Goal: Check status: Check status

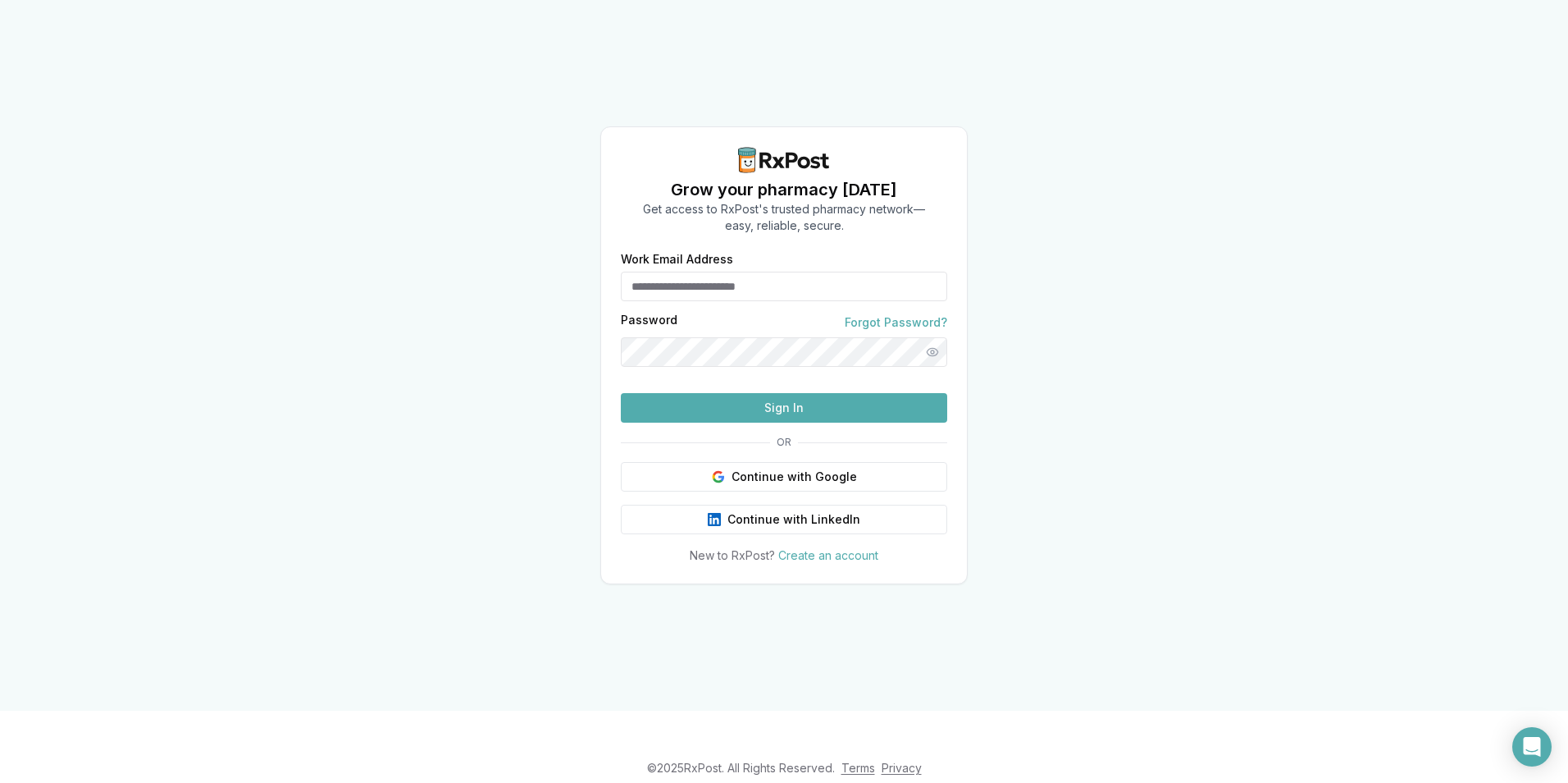
type input "**********"
click at [705, 423] on button "Sign In" at bounding box center [784, 407] width 326 height 30
click at [742, 423] on button "Sign In" at bounding box center [784, 407] width 326 height 30
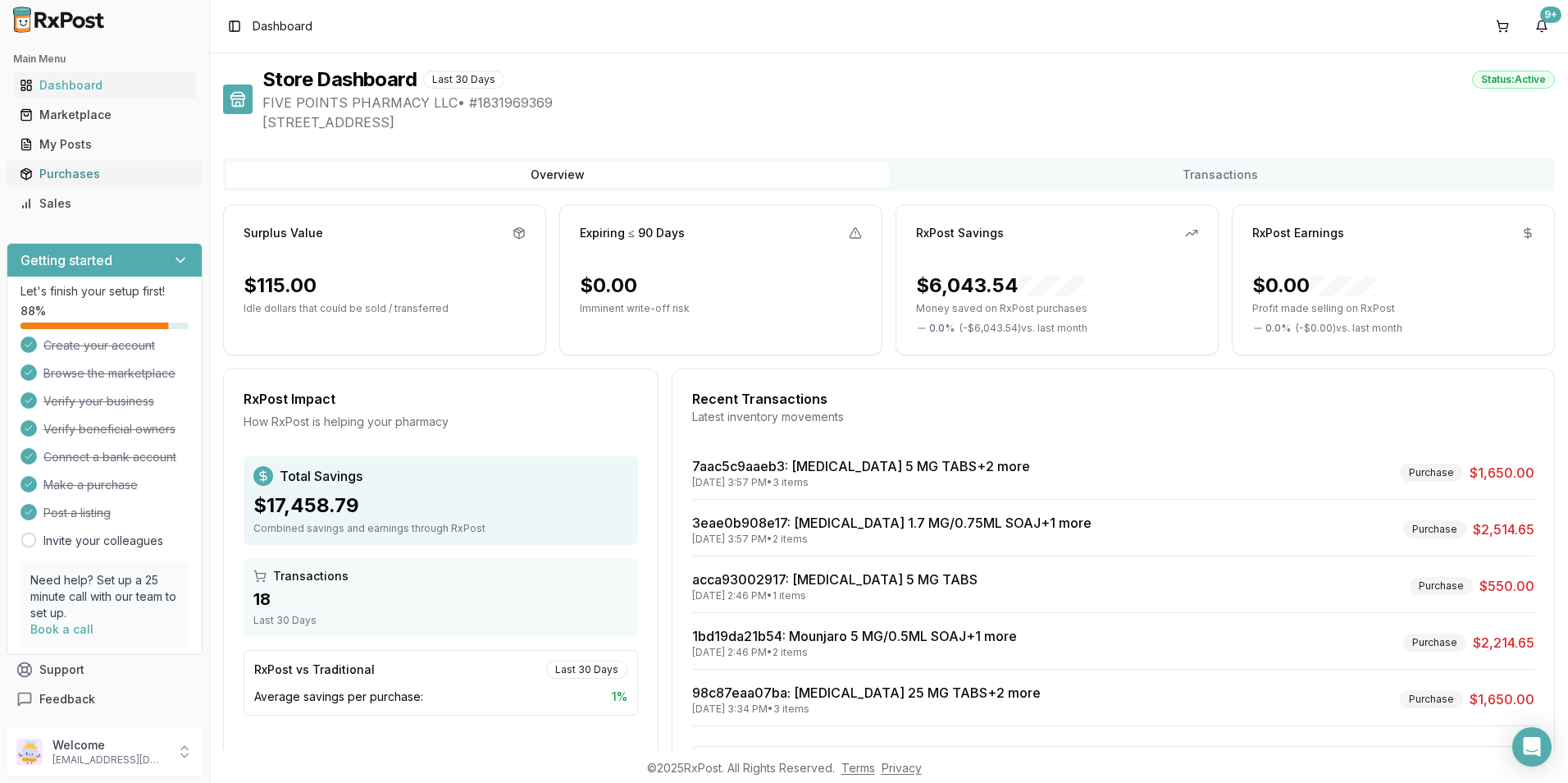
click at [46, 168] on div "Purchases" at bounding box center [104, 174] width 169 height 16
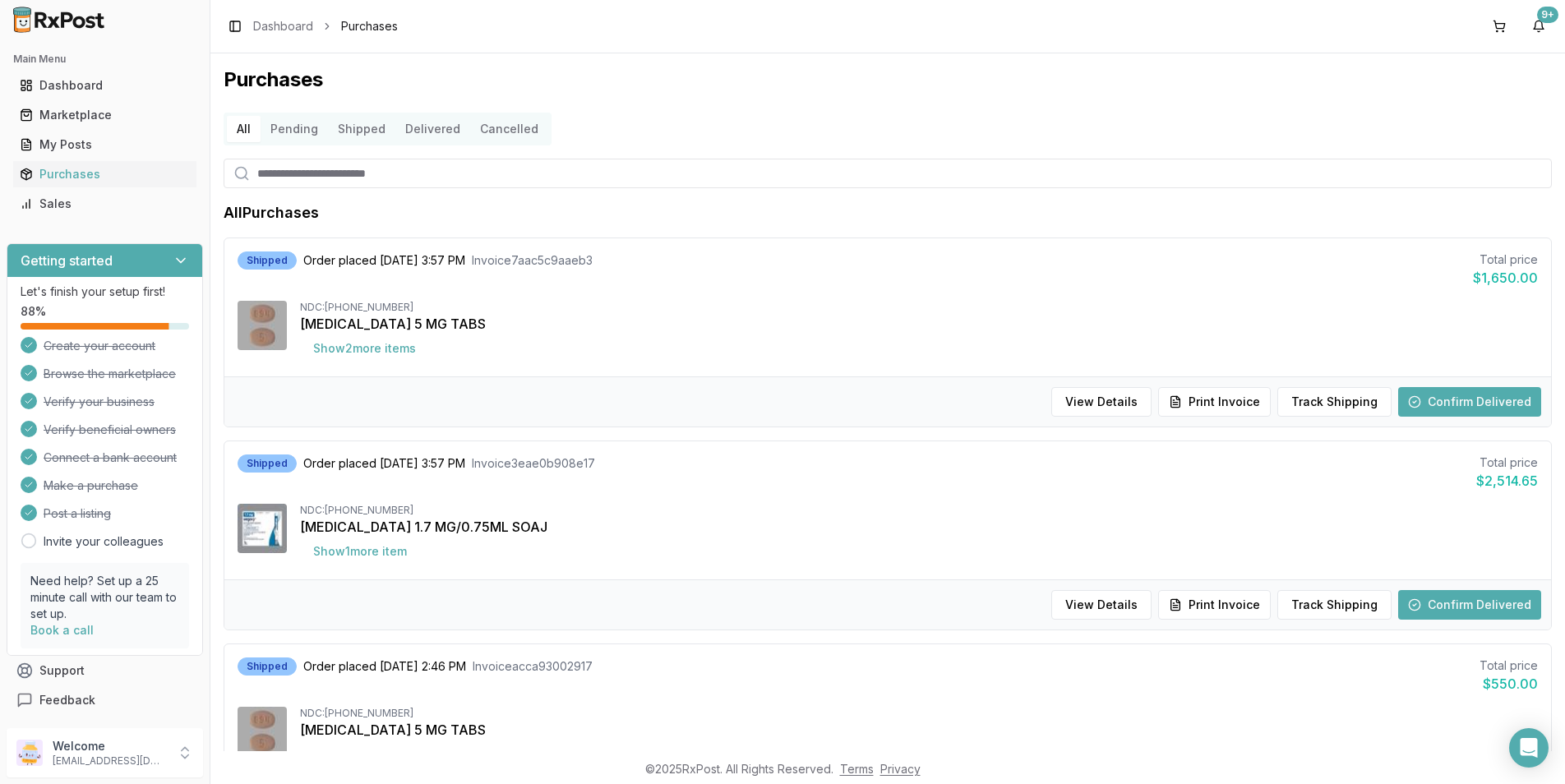
click at [1441, 401] on button "Confirm Delivered" at bounding box center [1469, 401] width 143 height 30
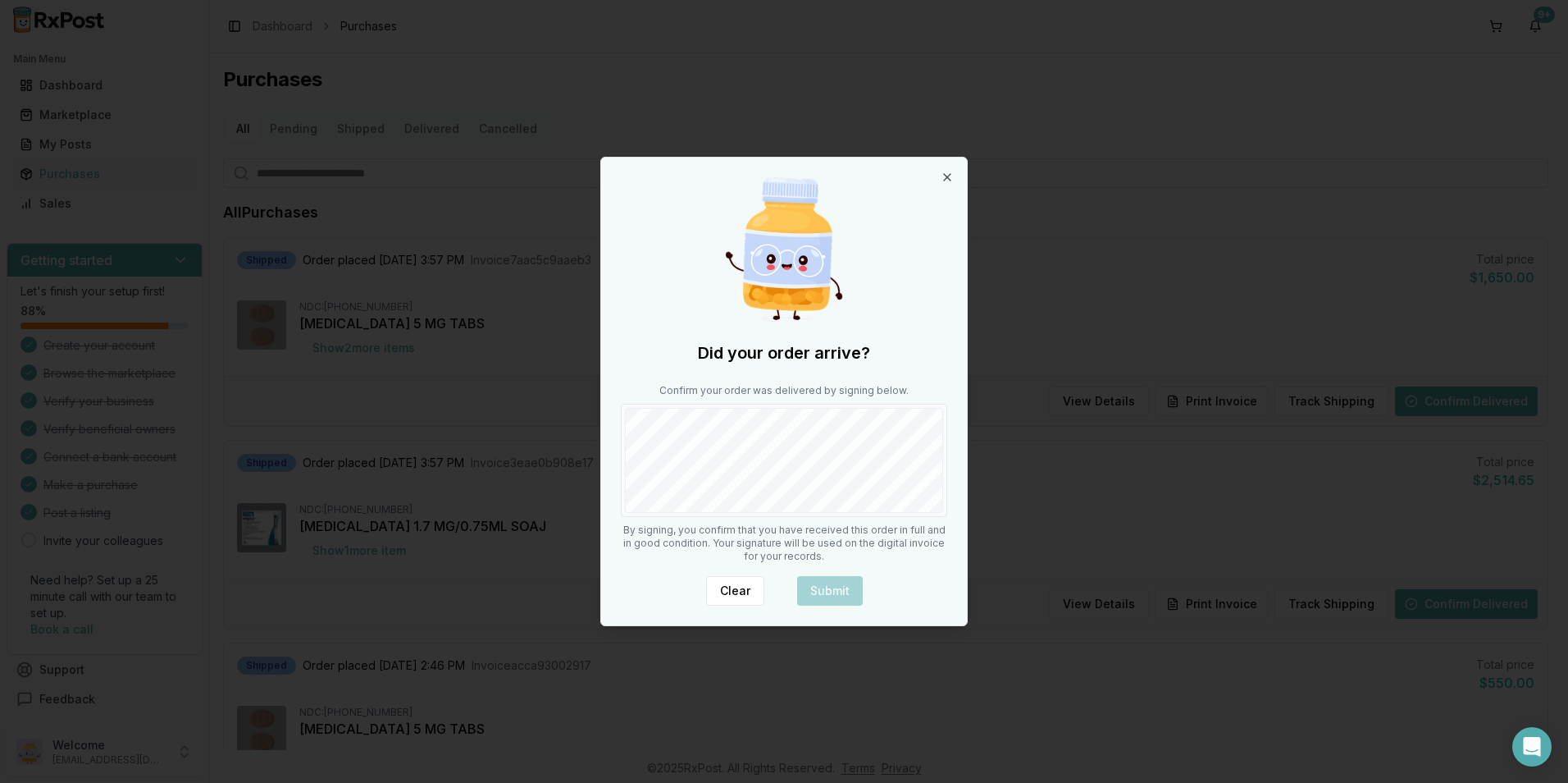
click at [978, 436] on body "Main Menu Dashboard Marketplace My Posts Purchases Sales Getting started Let's …" at bounding box center [781, 391] width 1562 height 783
click at [814, 587] on button "Submit" at bounding box center [829, 590] width 66 height 30
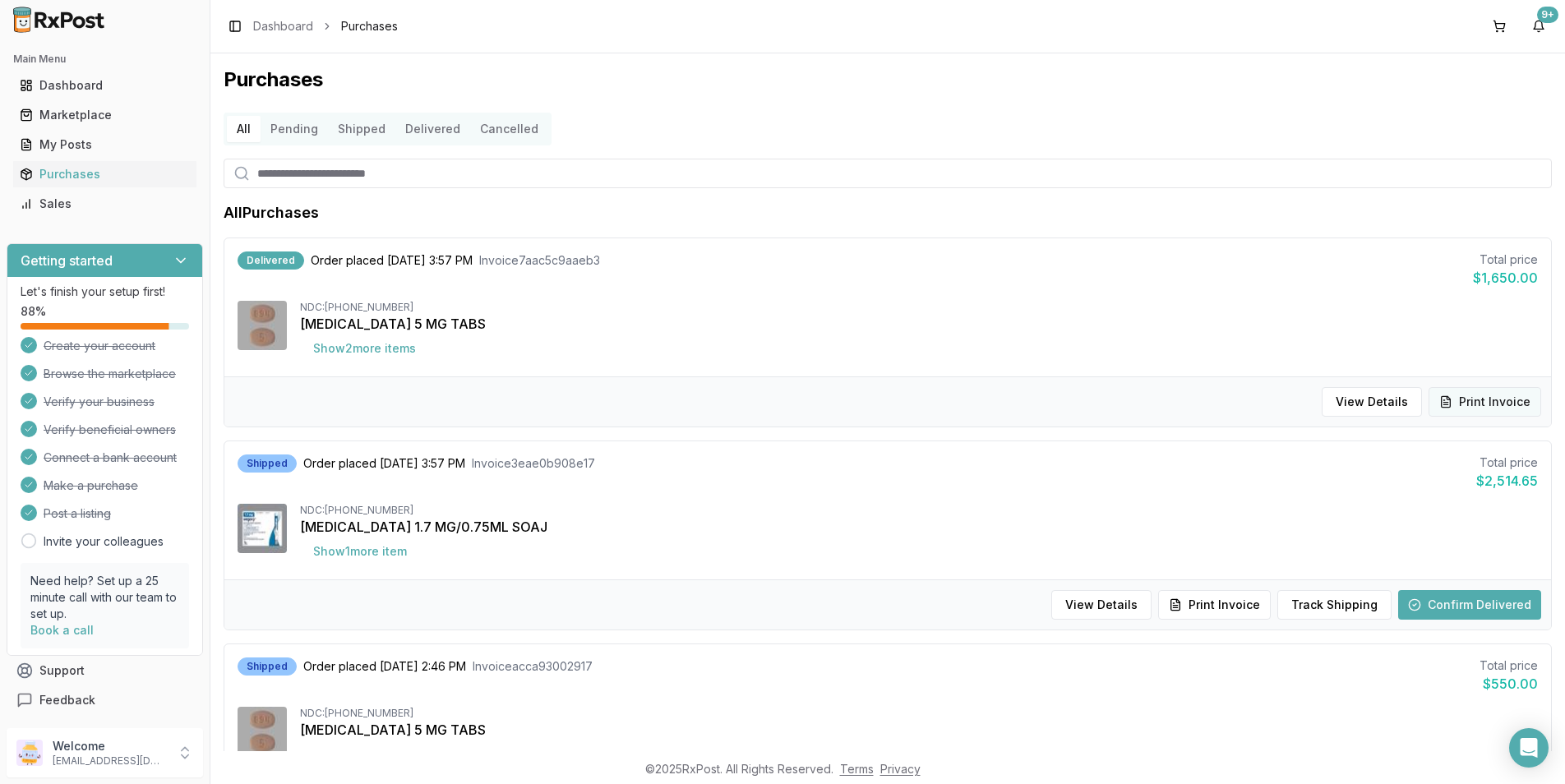
click at [1477, 403] on button "Print Invoice" at bounding box center [1485, 401] width 113 height 30
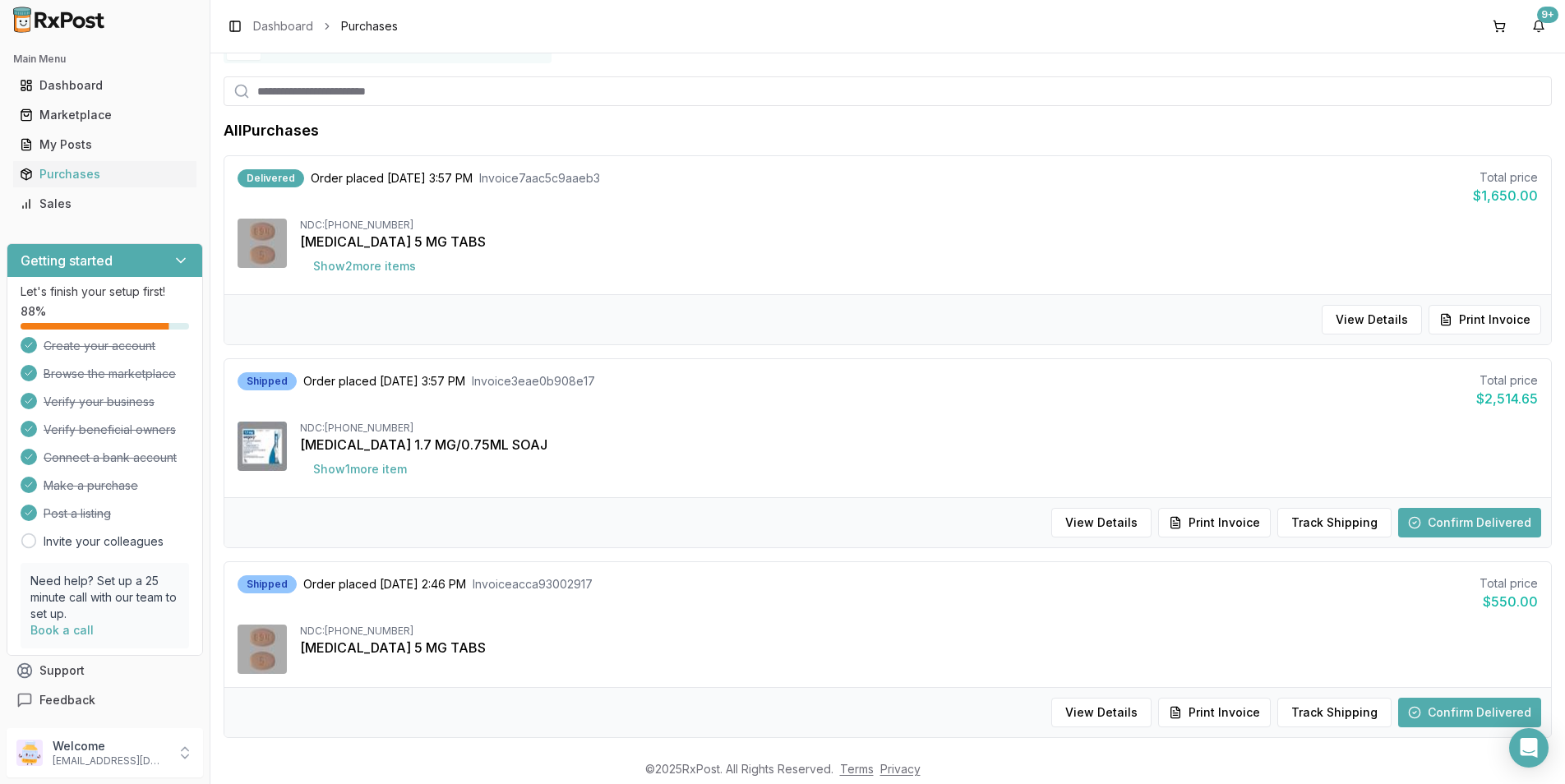
click at [1420, 513] on button "Confirm Delivered" at bounding box center [1469, 522] width 143 height 30
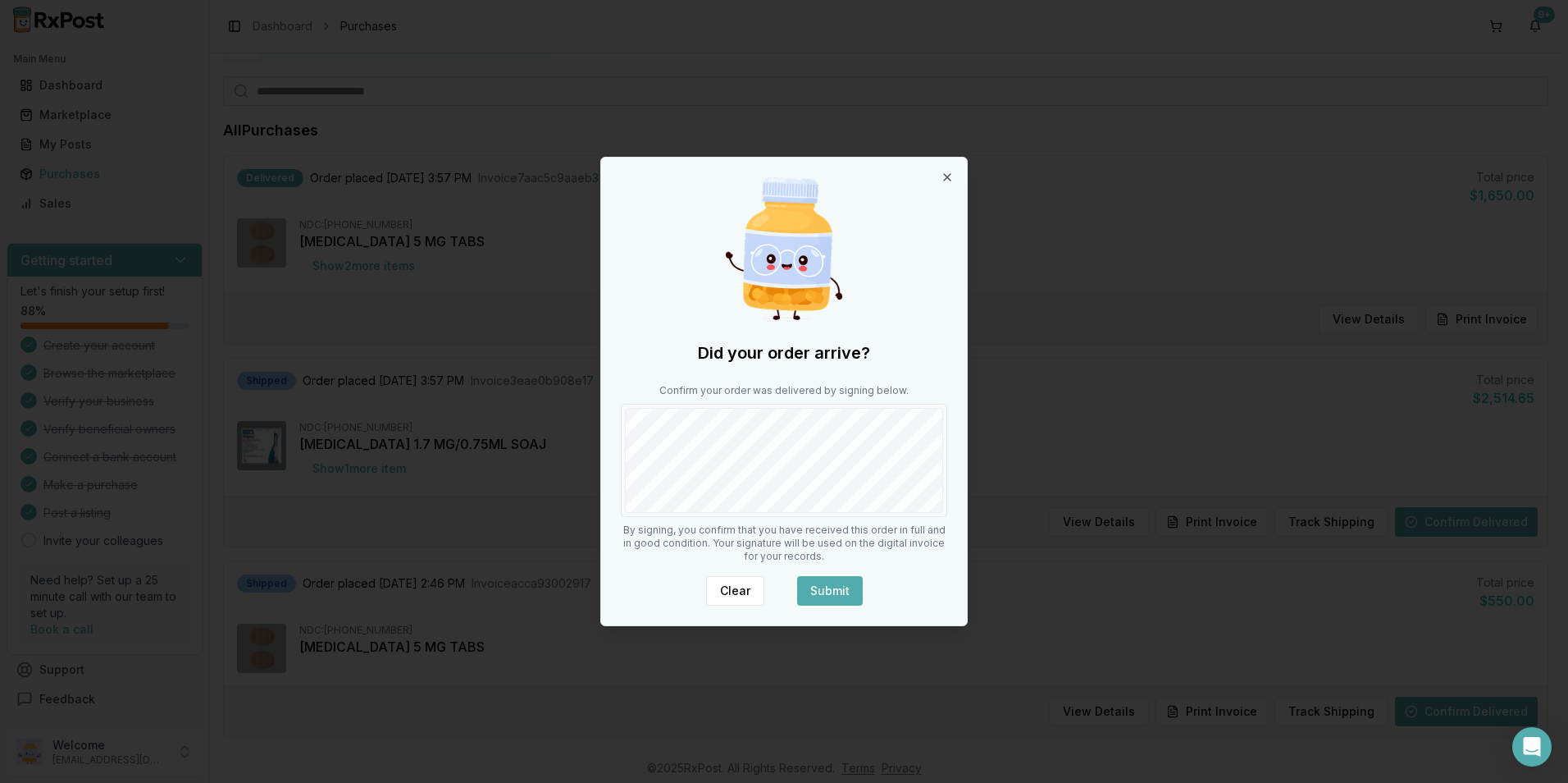
click at [833, 594] on button "Submit" at bounding box center [829, 590] width 66 height 30
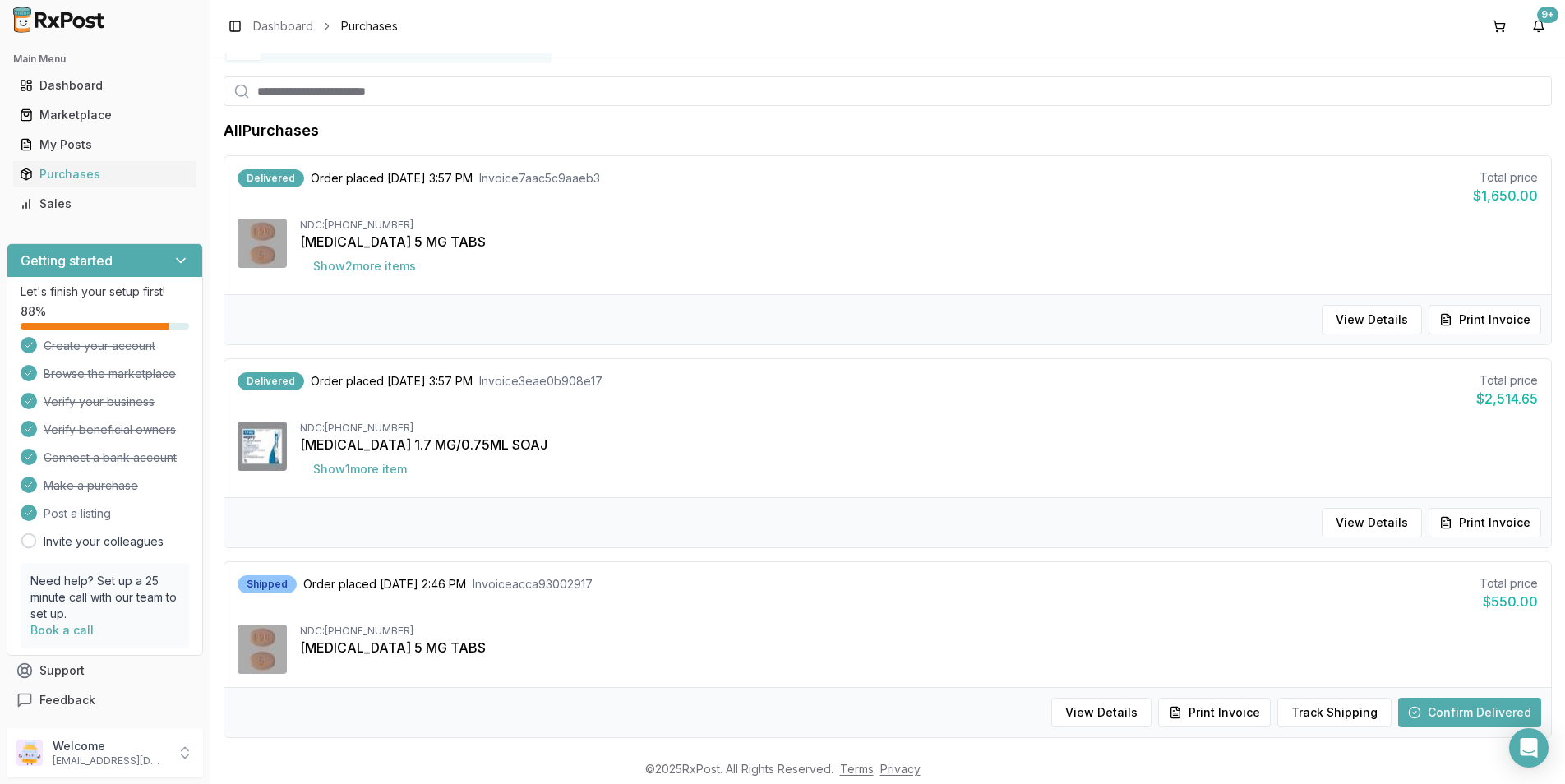
click at [369, 468] on button "Show 1 more item" at bounding box center [359, 469] width 120 height 30
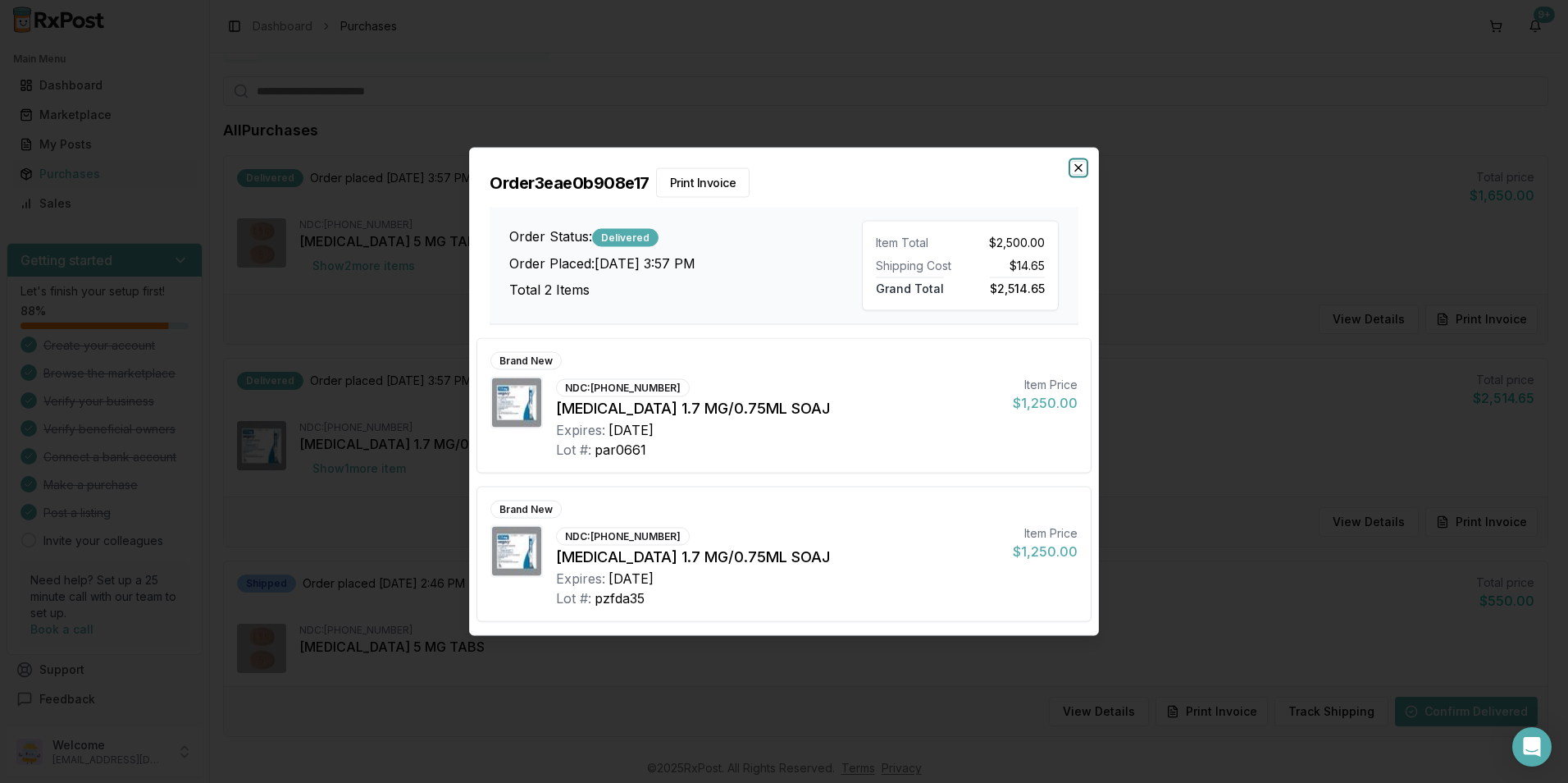
click at [1080, 168] on icon "button" at bounding box center [1078, 168] width 14 height 14
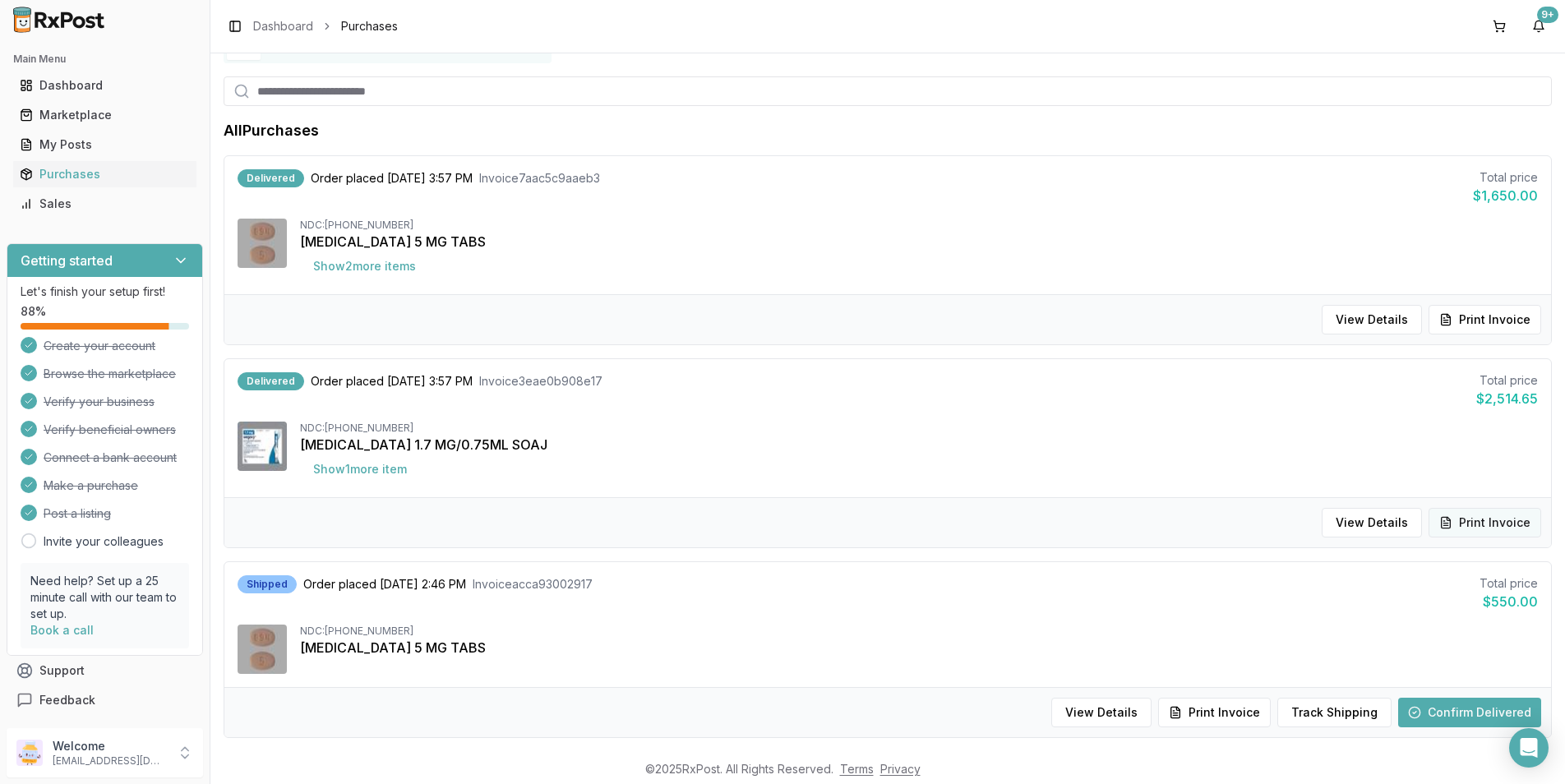
click at [1448, 519] on button "Print Invoice" at bounding box center [1485, 522] width 113 height 30
